Goal: Information Seeking & Learning: Learn about a topic

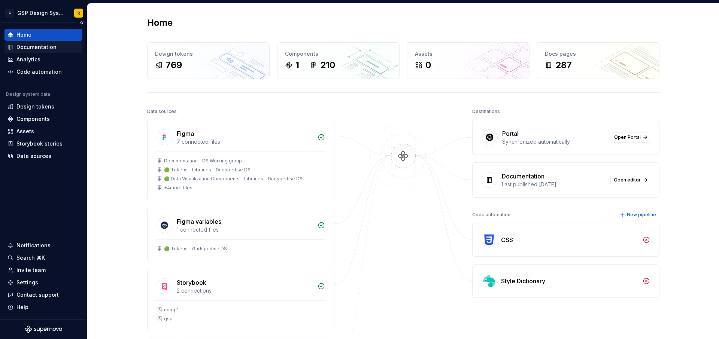
click at [42, 43] on div "Documentation" at bounding box center [43, 47] width 78 height 12
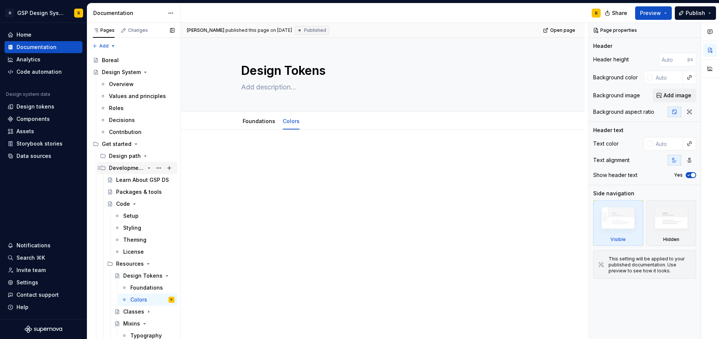
scroll to position [22, 0]
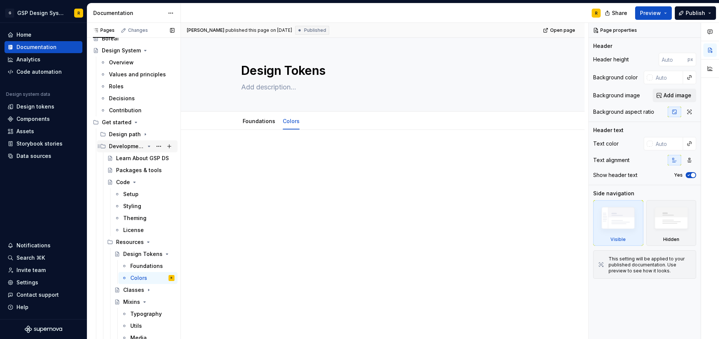
click at [150, 145] on icon "Page tree" at bounding box center [149, 146] width 6 height 6
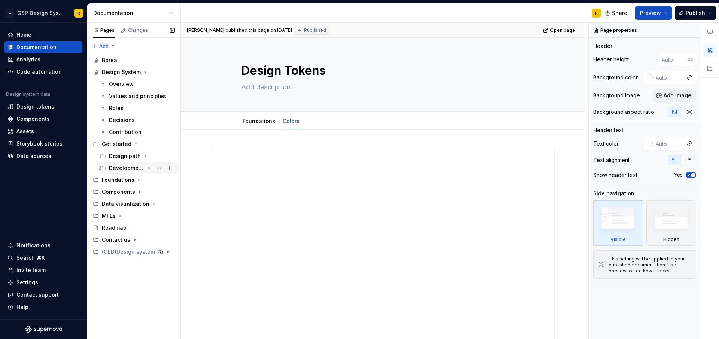
scroll to position [0, 0]
click at [125, 230] on div "Roadmap" at bounding box center [114, 227] width 25 height 7
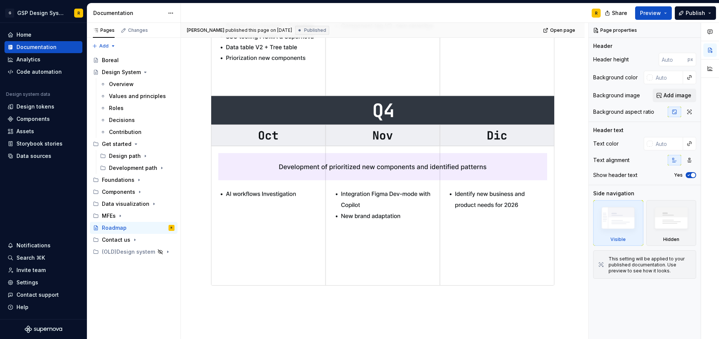
scroll to position [233, 0]
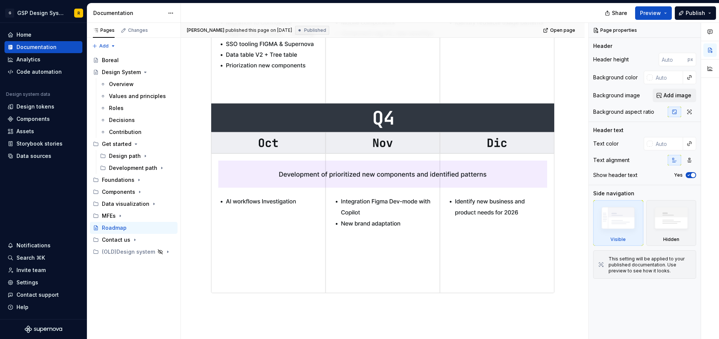
type textarea "*"
